Goal: Communication & Community: Answer question/provide support

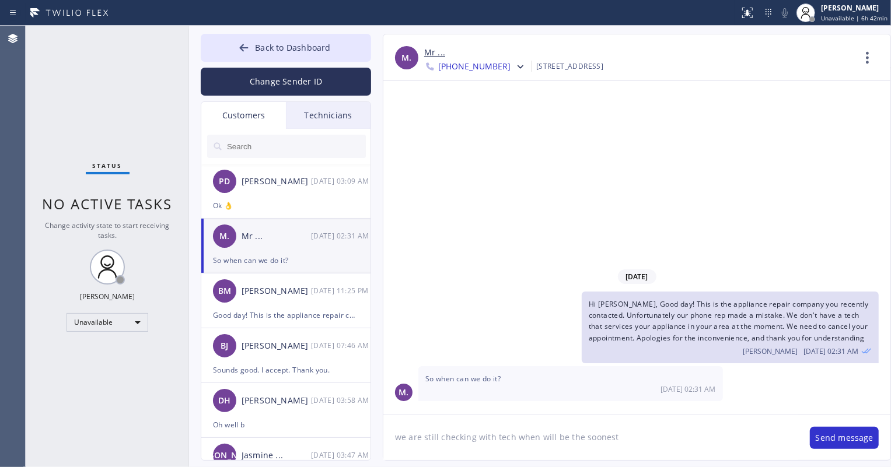
click at [268, 145] on input "text" at bounding box center [296, 146] width 140 height 23
drag, startPoint x: 290, startPoint y: 48, endPoint x: 433, endPoint y: 63, distance: 143.7
click at [291, 48] on span "Back to Dashboard" at bounding box center [292, 47] width 75 height 11
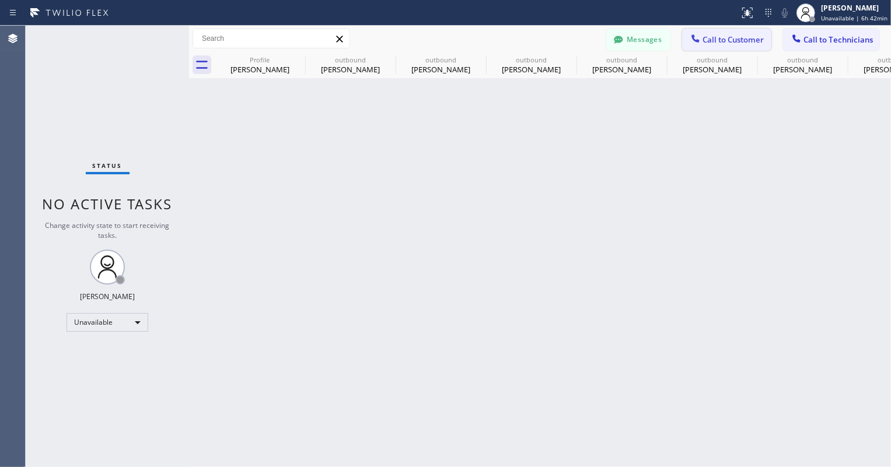
click at [722, 44] on span "Call to Customer" at bounding box center [732, 39] width 61 height 11
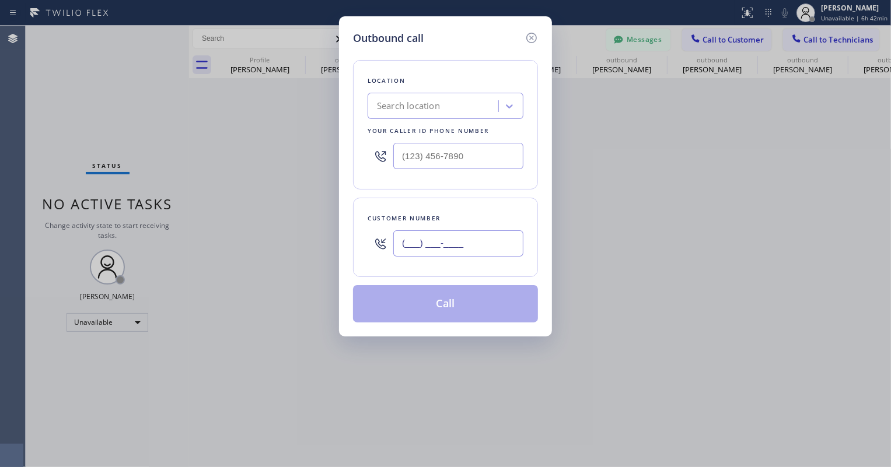
click at [467, 244] on input "(___) ___-____" at bounding box center [458, 243] width 130 height 26
paste input "949) 842-0502"
type input "[PHONE_NUMBER]"
click at [399, 159] on input "(___) ___-____" at bounding box center [458, 156] width 130 height 26
paste input "855) 731-4952"
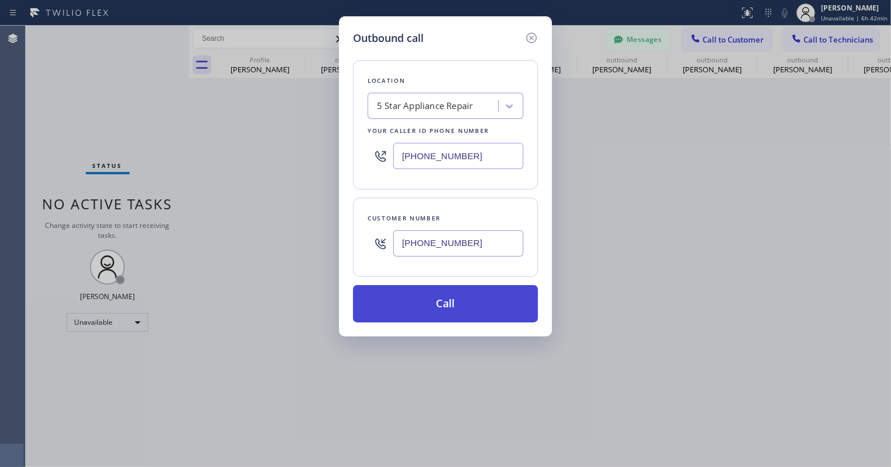
type input "[PHONE_NUMBER]"
click at [438, 308] on button "Call" at bounding box center [445, 303] width 185 height 37
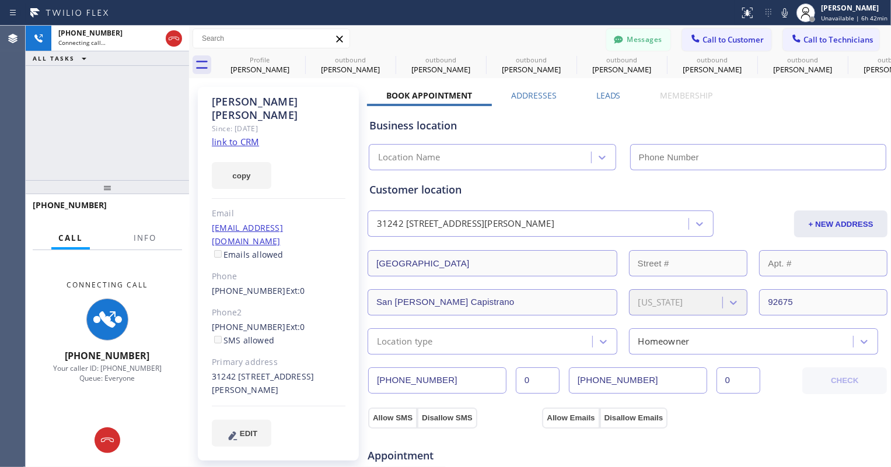
type input "[PHONE_NUMBER]"
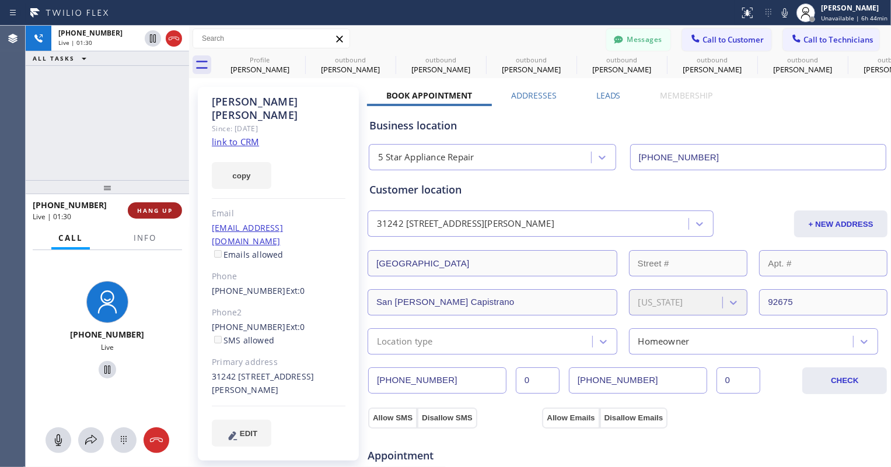
click at [158, 202] on button "HANG UP" at bounding box center [155, 210] width 54 height 16
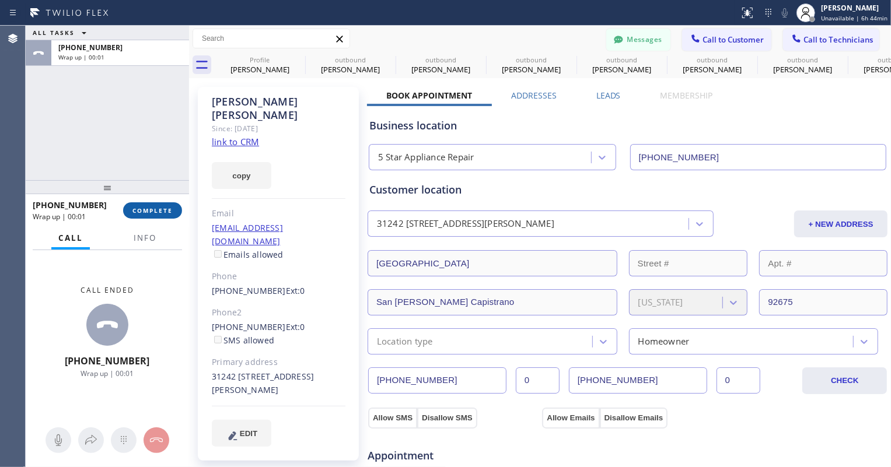
click at [152, 216] on button "COMPLETE" at bounding box center [152, 210] width 59 height 16
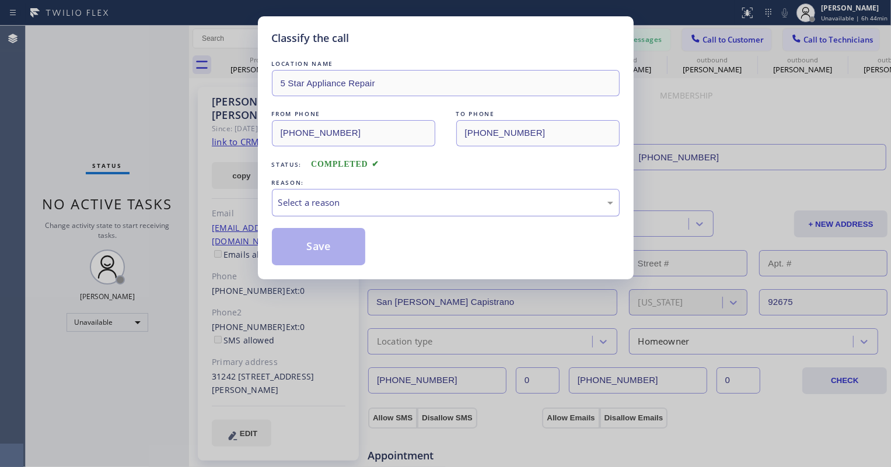
click at [330, 214] on div "Select a reason" at bounding box center [446, 202] width 348 height 27
click at [307, 247] on button "Save" at bounding box center [319, 246] width 94 height 37
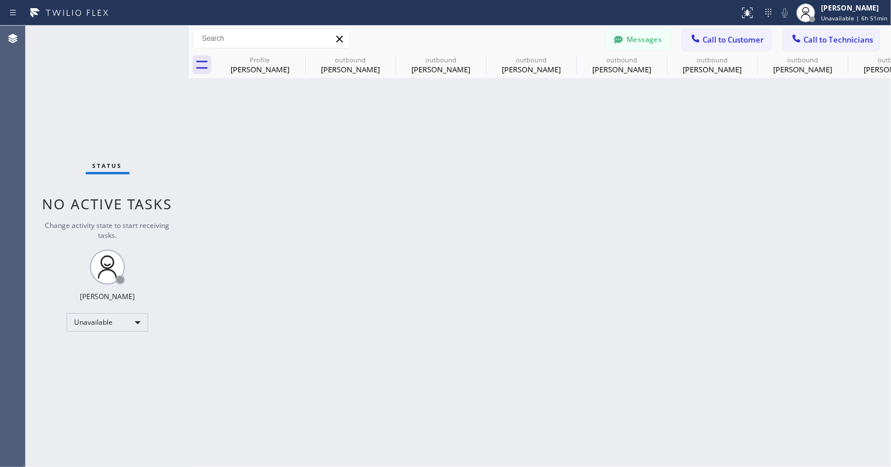
click at [439, 268] on div "Back to Dashboard Change Sender ID Customers Technicians PD [PERSON_NAME] [DATE…" at bounding box center [540, 247] width 702 height 442
drag, startPoint x: 421, startPoint y: 200, endPoint x: 405, endPoint y: 46, distance: 154.2
click at [421, 200] on div "Back to Dashboard Change Sender ID Customers Technicians PD [PERSON_NAME] [DATE…" at bounding box center [540, 247] width 702 height 442
click at [705, 34] on span "Call to Customer" at bounding box center [732, 39] width 61 height 11
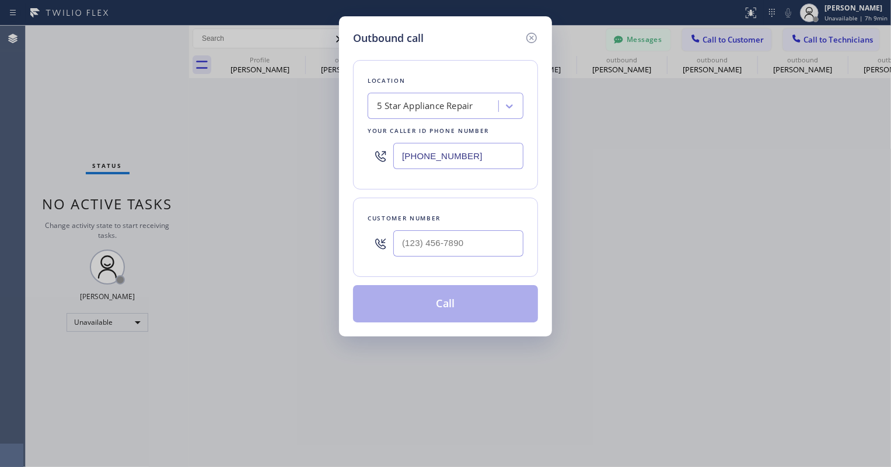
click at [425, 155] on input "[PHONE_NUMBER]" at bounding box center [458, 156] width 130 height 26
paste input "623) 526-1888"
type input "[PHONE_NUMBER]"
click at [429, 241] on input "(___) ___-____" at bounding box center [458, 243] width 130 height 26
paste input "602) 540-2400"
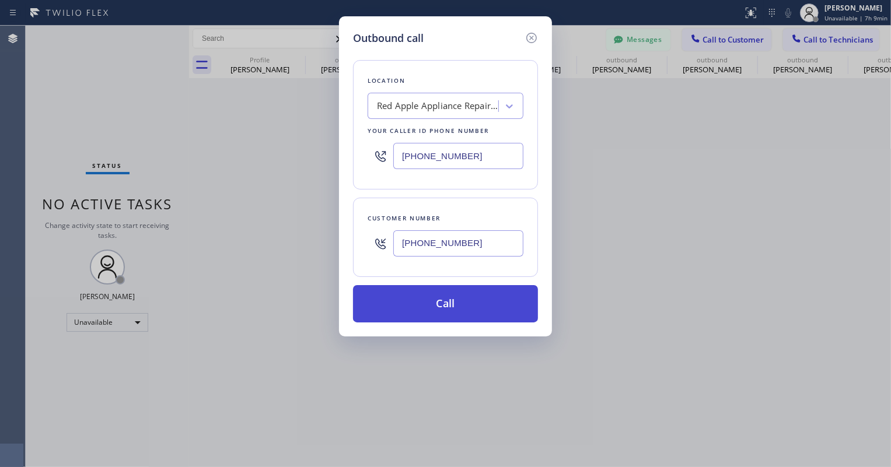
type input "[PHONE_NUMBER]"
click at [449, 311] on button "Call" at bounding box center [445, 303] width 185 height 37
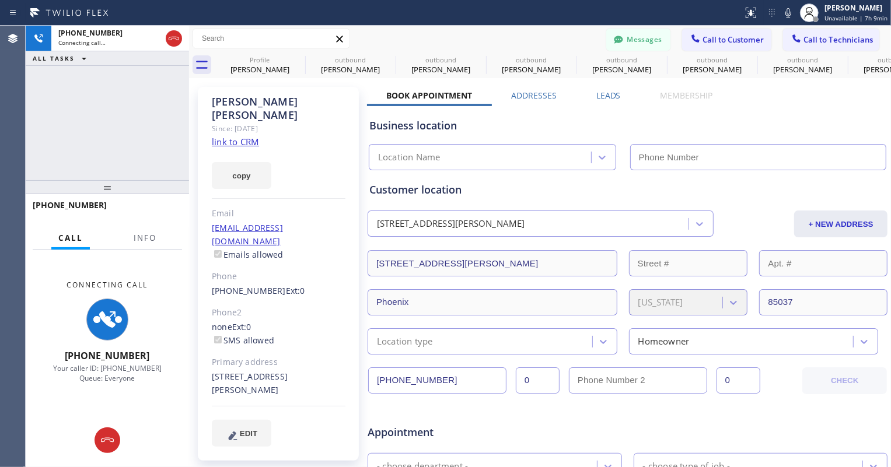
type input "[PHONE_NUMBER]"
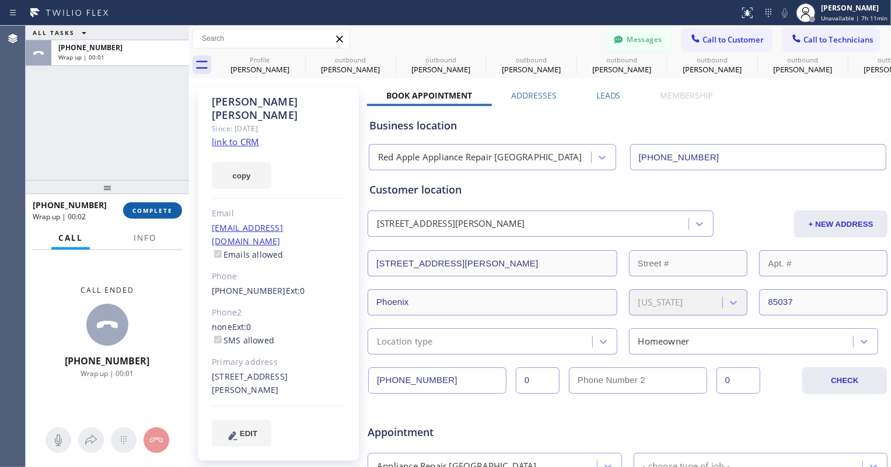
click at [161, 214] on span "COMPLETE" at bounding box center [152, 211] width 40 height 8
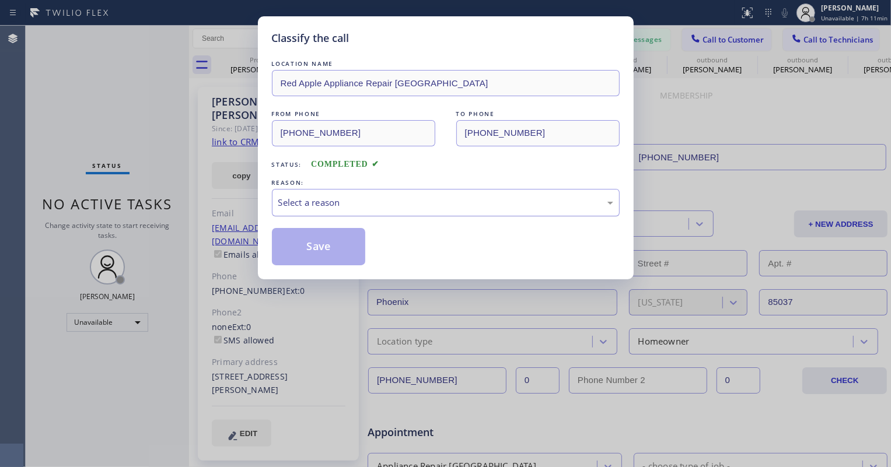
drag, startPoint x: 389, startPoint y: 194, endPoint x: 389, endPoint y: 202, distance: 7.6
click at [389, 196] on div "Select a reason" at bounding box center [445, 202] width 335 height 13
click at [323, 243] on button "Save" at bounding box center [319, 246] width 94 height 37
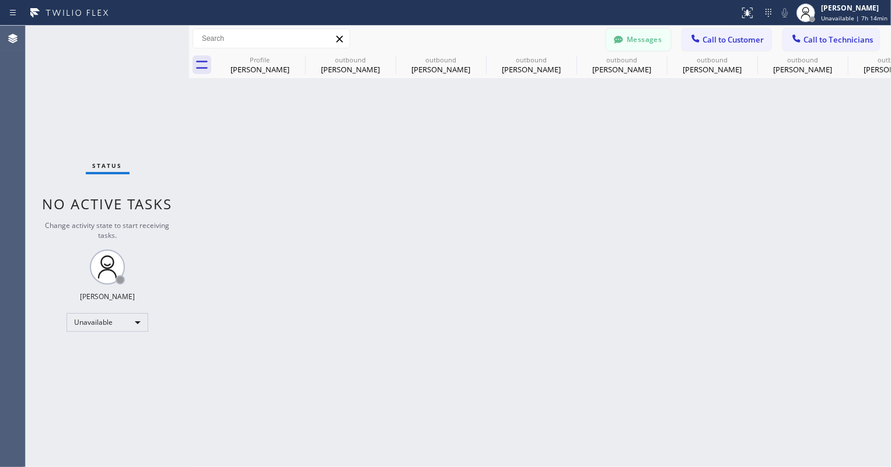
click at [644, 43] on button "Messages" at bounding box center [638, 40] width 64 height 22
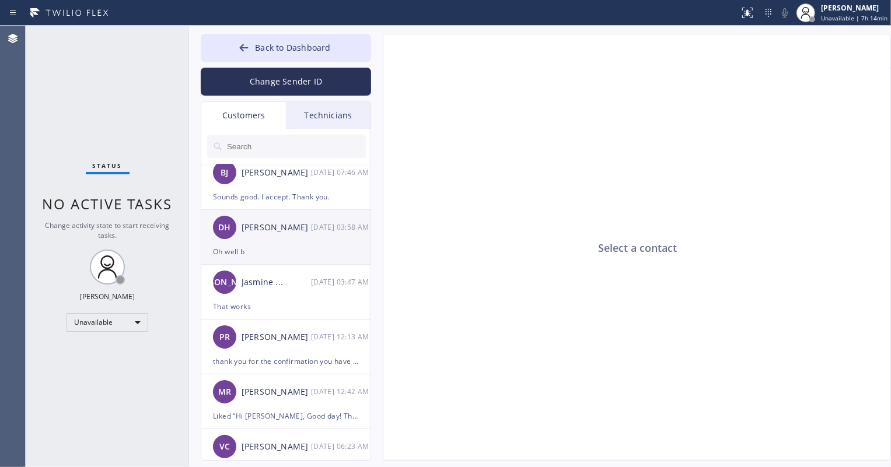
scroll to position [212, 0]
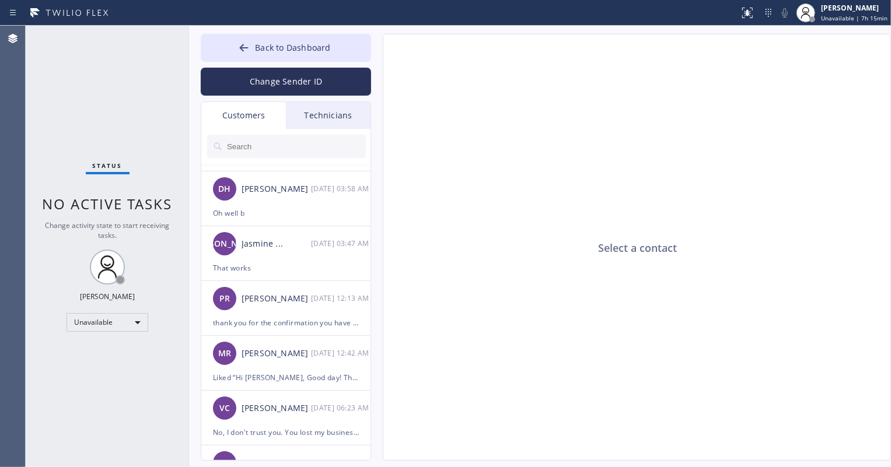
click at [242, 146] on input "text" at bounding box center [296, 146] width 140 height 23
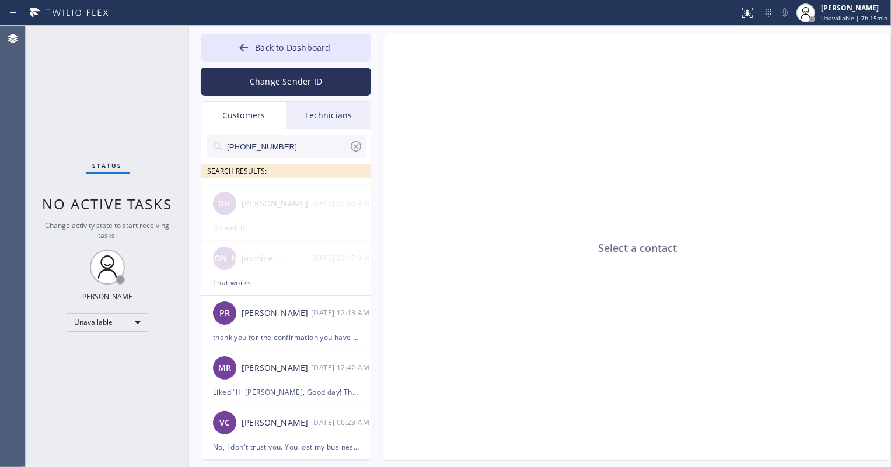
scroll to position [0, 0]
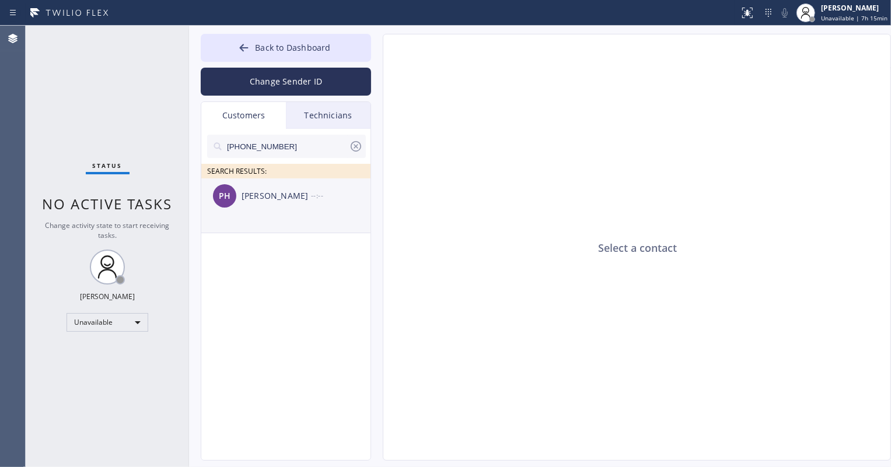
click at [279, 209] on div "PH [PERSON_NAME] --:--" at bounding box center [286, 196] width 170 height 35
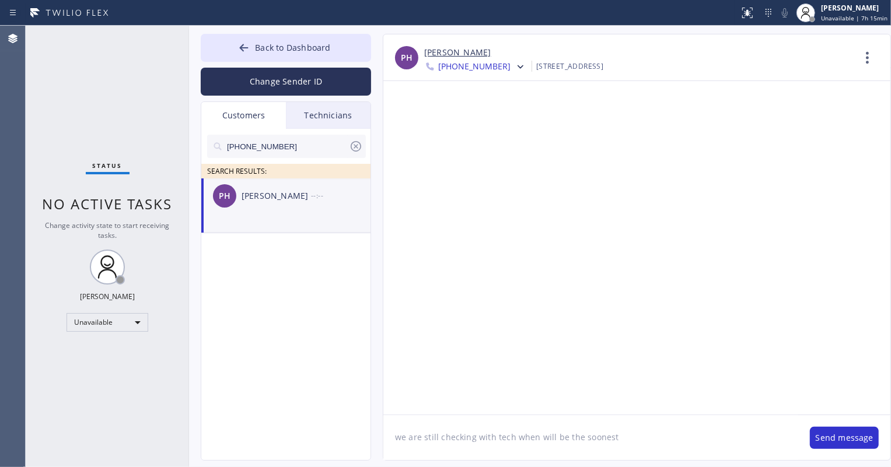
click at [476, 421] on textarea "we are still checking with tech when will be the soonest" at bounding box center [590, 437] width 415 height 45
type textarea "we are still checking Hiwith tech when will be the soonest"
drag, startPoint x: 628, startPoint y: 440, endPoint x: 368, endPoint y: 439, distance: 260.2
click at [368, 439] on div "Back to Dashboard Change Sender ID Customers Technicians [PHONE_NUMBER] SEARCH …" at bounding box center [540, 247] width 702 height 442
click at [765, 433] on textarea "Hi [PERSON_NAME], this 5 star appliance repair, upon checking we can go ahead a…" at bounding box center [590, 437] width 415 height 45
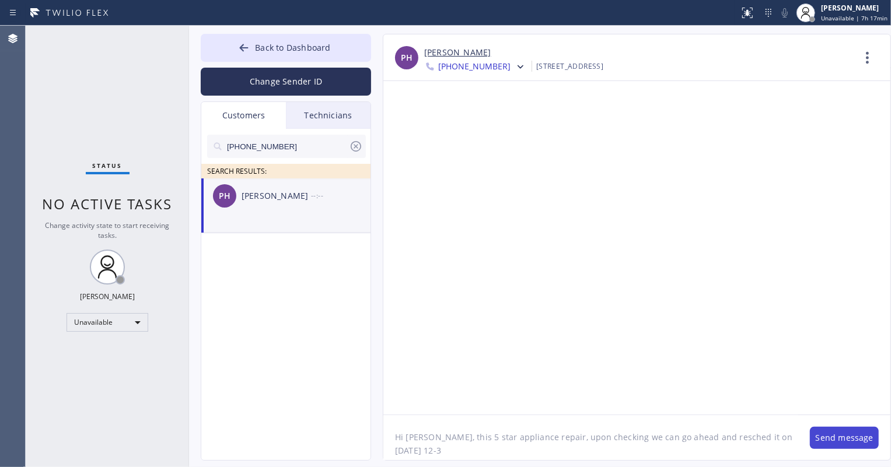
type textarea "Hi [PERSON_NAME], this 5 star appliance repair, upon checking we can go ahead a…"
click at [849, 435] on button "Send message" at bounding box center [844, 438] width 69 height 22
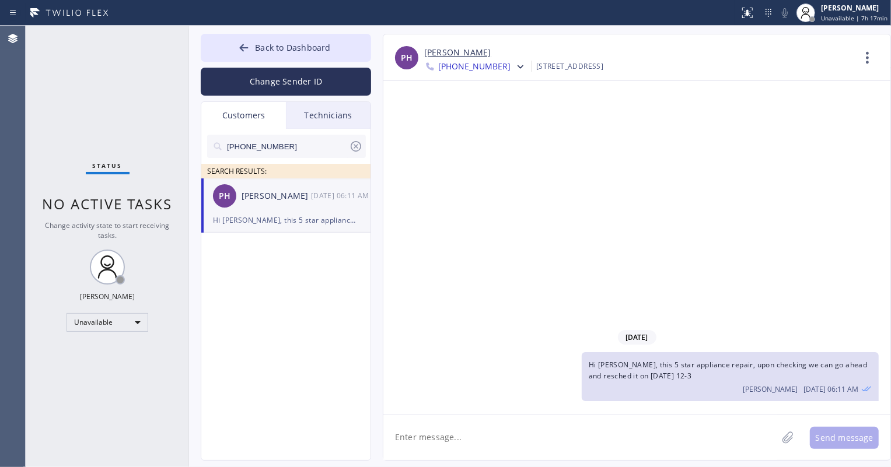
click at [324, 117] on div "Technicians" at bounding box center [328, 115] width 85 height 27
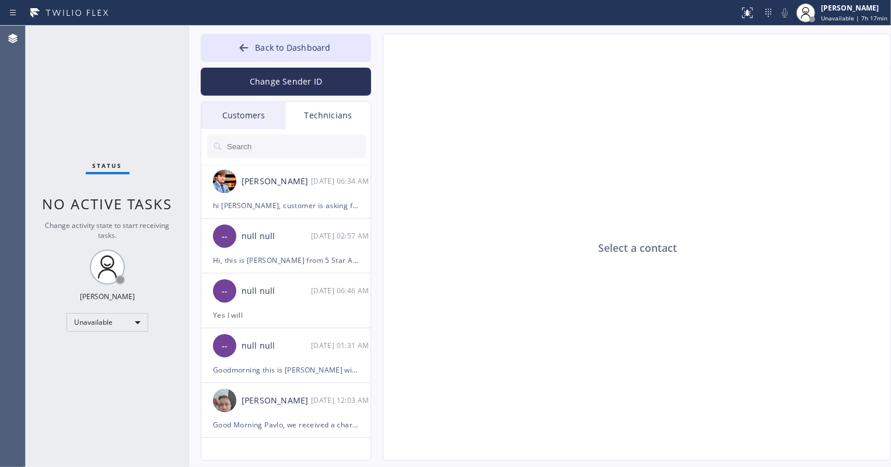
click at [233, 116] on div "Customers" at bounding box center [243, 115] width 85 height 27
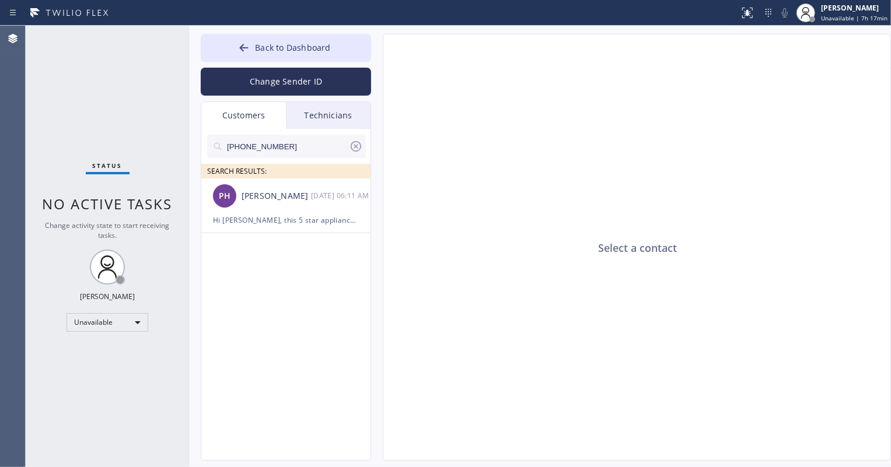
click at [355, 145] on icon at bounding box center [356, 146] width 11 height 11
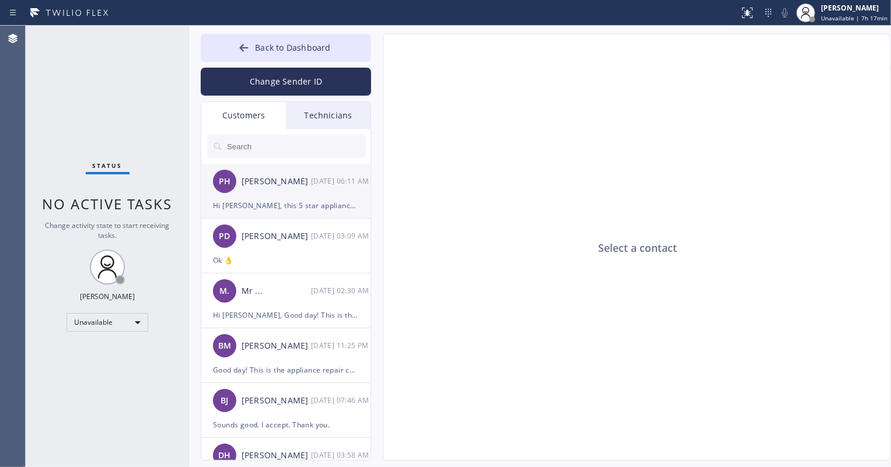
click at [288, 199] on div "Hi [PERSON_NAME], this 5 star appliance repair, upon checking we can go ahead a…" at bounding box center [286, 205] width 146 height 13
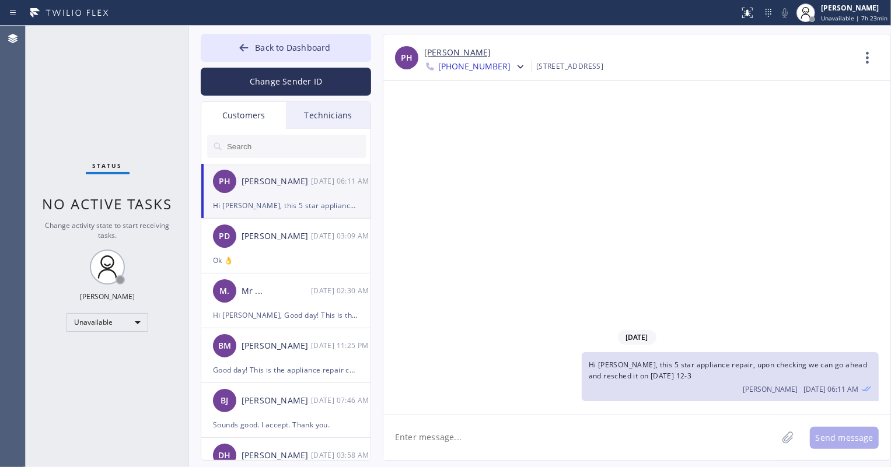
click at [307, 120] on div "Technicians" at bounding box center [328, 115] width 85 height 27
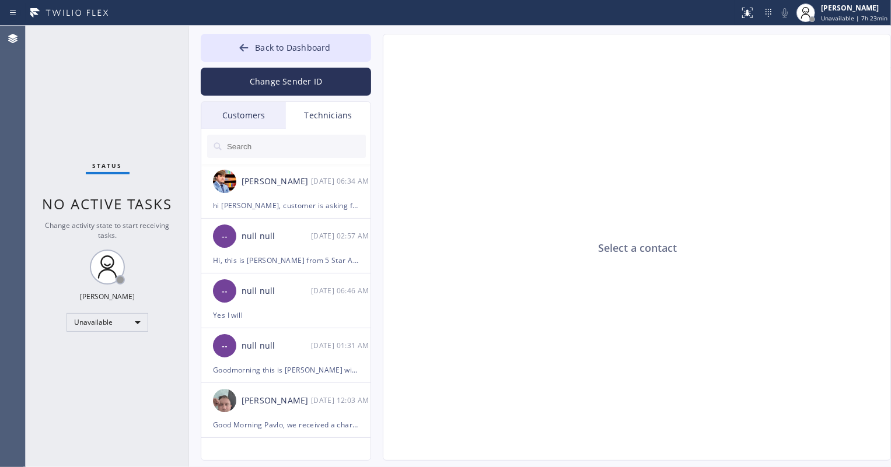
click at [258, 105] on div "Customers" at bounding box center [243, 115] width 85 height 27
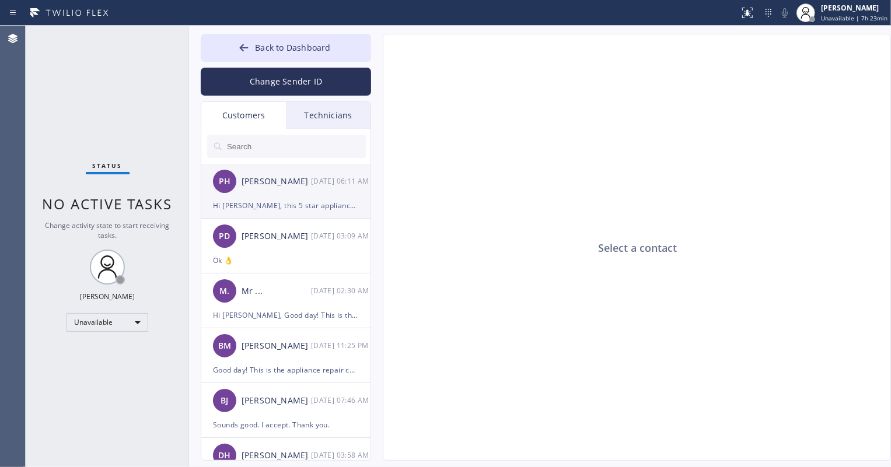
click at [314, 207] on div "Hi [PERSON_NAME], this 5 star appliance repair, upon checking we can go ahead a…" at bounding box center [286, 205] width 146 height 13
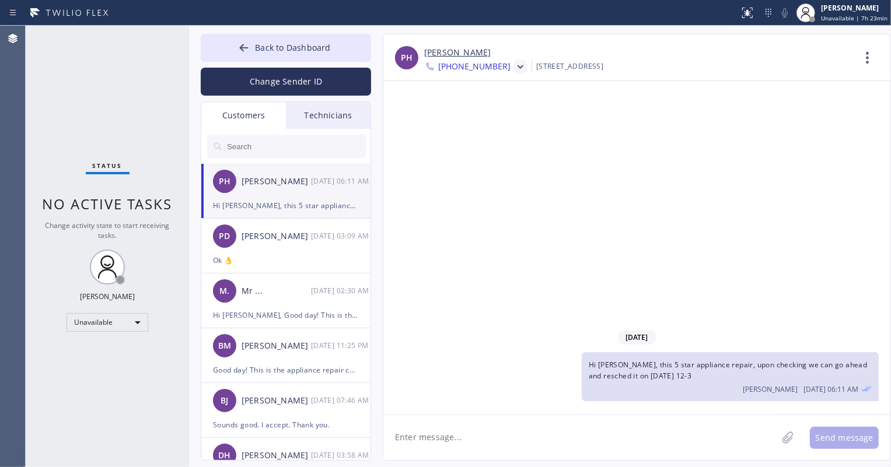
click at [515, 69] on icon at bounding box center [521, 67] width 12 height 12
